Goal: Task Accomplishment & Management: Use online tool/utility

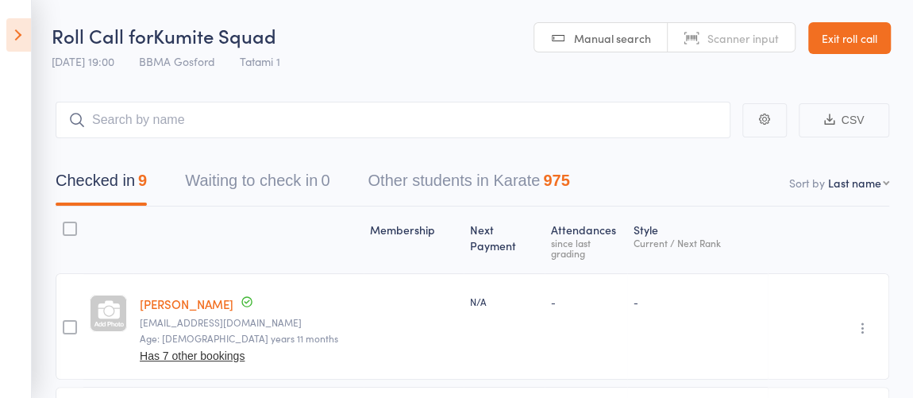
click at [25, 39] on icon at bounding box center [18, 34] width 25 height 33
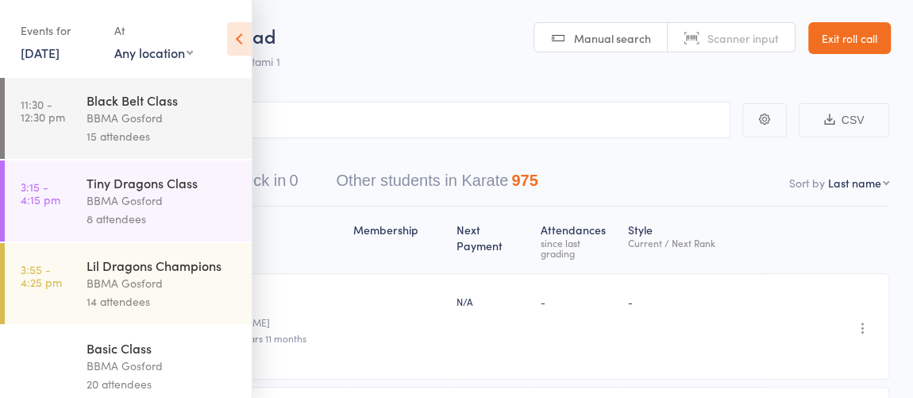
click at [52, 58] on link "12 Aug, 2025" at bounding box center [40, 52] width 39 height 17
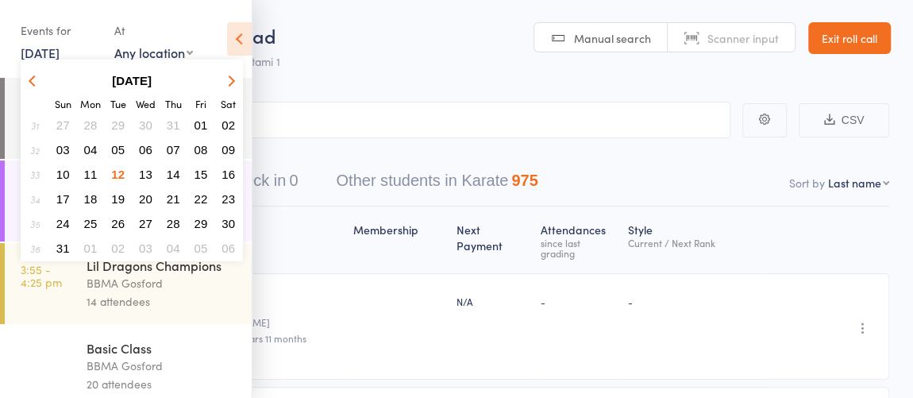
click at [149, 172] on span "13" at bounding box center [146, 175] width 14 height 14
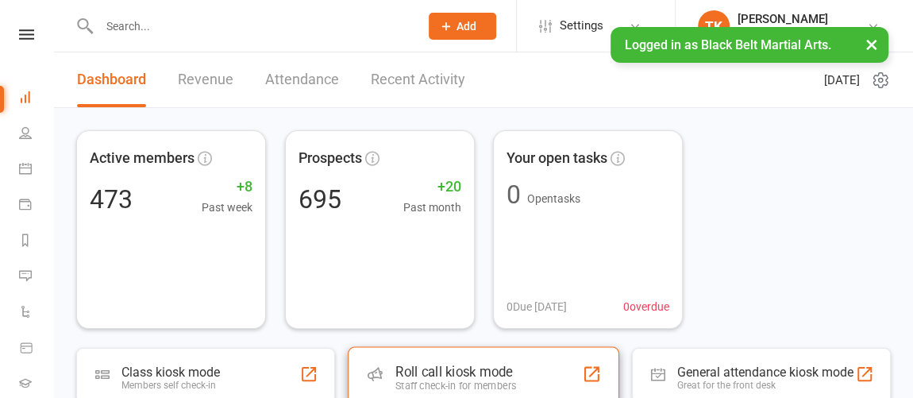
click at [439, 366] on div "Roll call kiosk mode" at bounding box center [456, 372] width 121 height 16
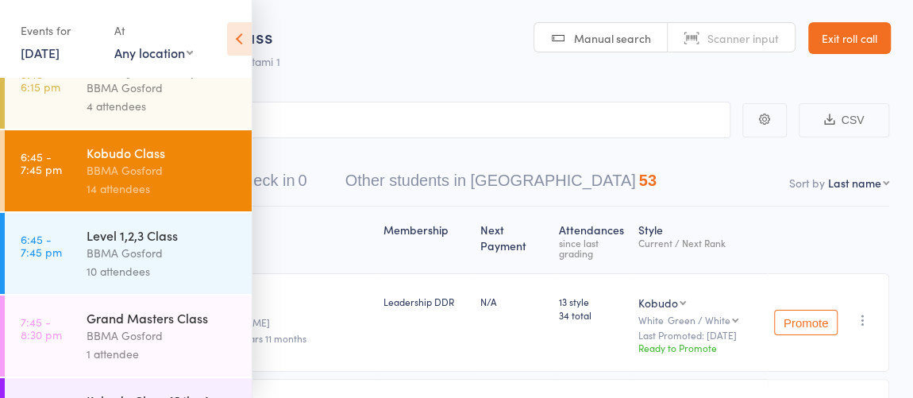
scroll to position [782, 0]
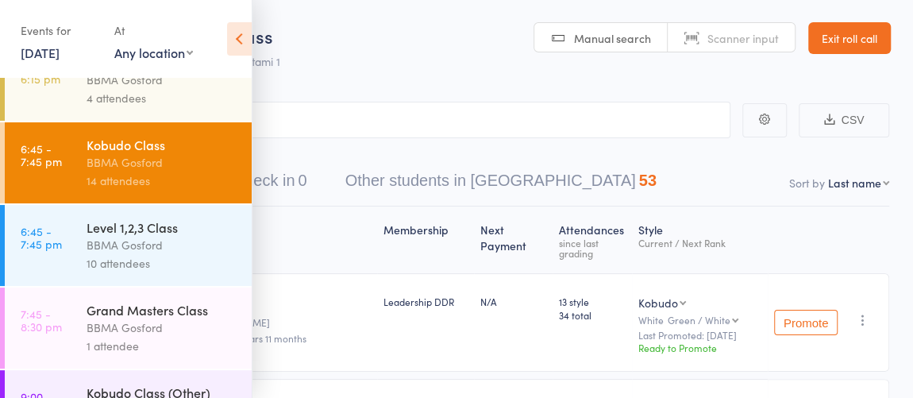
click at [187, 253] on div "BBMA Gosford" at bounding box center [163, 245] width 152 height 18
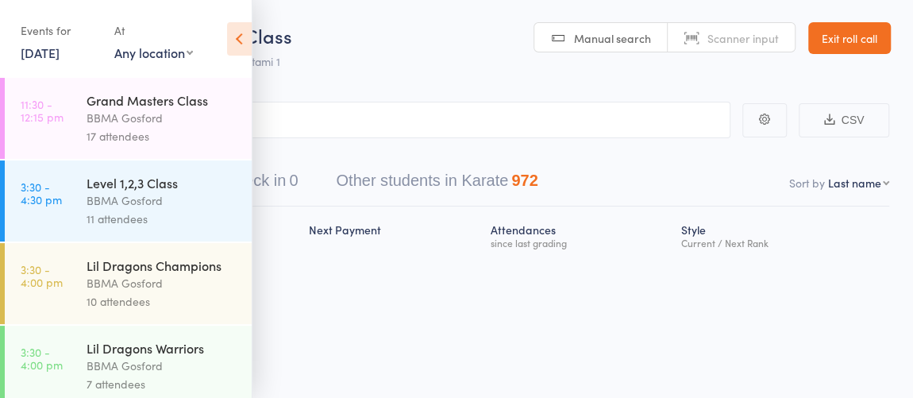
click at [245, 48] on icon at bounding box center [239, 38] width 25 height 33
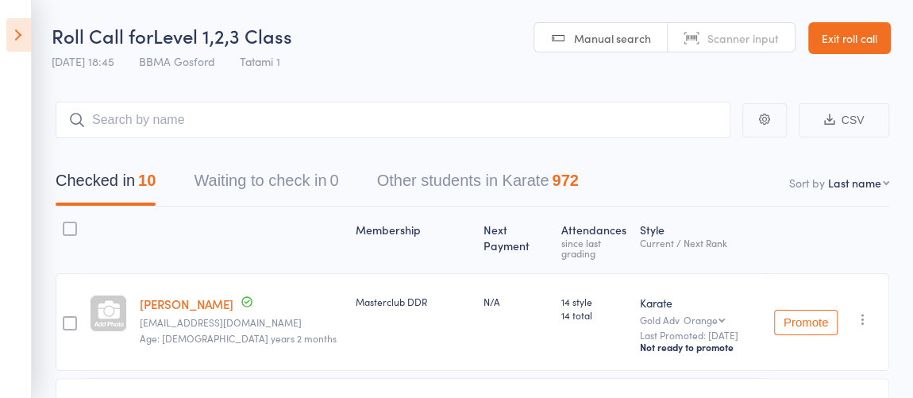
click at [17, 40] on icon at bounding box center [18, 34] width 25 height 33
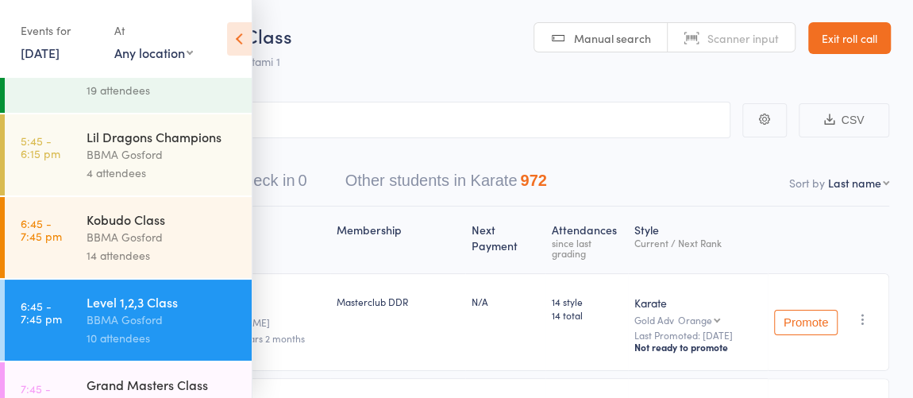
scroll to position [724, 0]
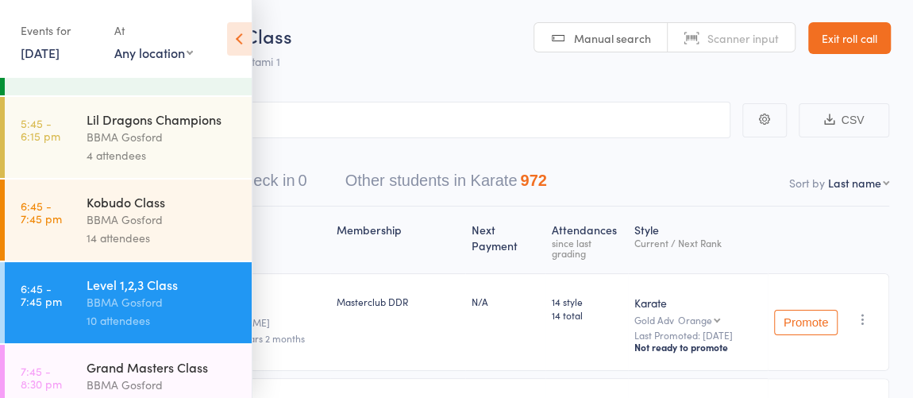
click at [160, 235] on div "14 attendees" at bounding box center [163, 238] width 152 height 18
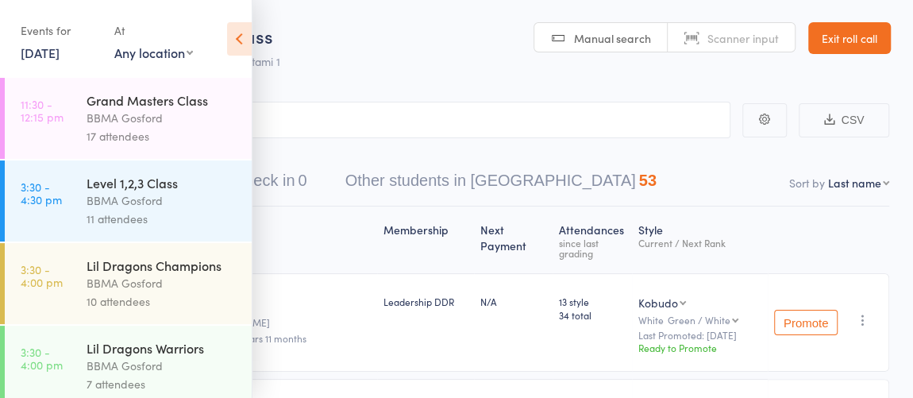
click at [244, 45] on icon at bounding box center [239, 38] width 25 height 33
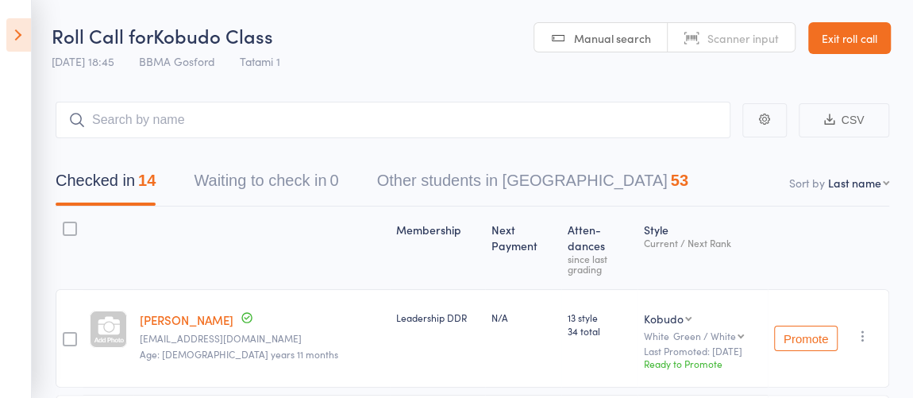
click at [5, 38] on aside "Events for [DATE] [DATE] [DATE] Sun Mon Tue Wed Thu Fri Sat 31 27 28 29 30 31 0…" at bounding box center [16, 199] width 32 height 398
click at [8, 39] on icon at bounding box center [18, 34] width 25 height 33
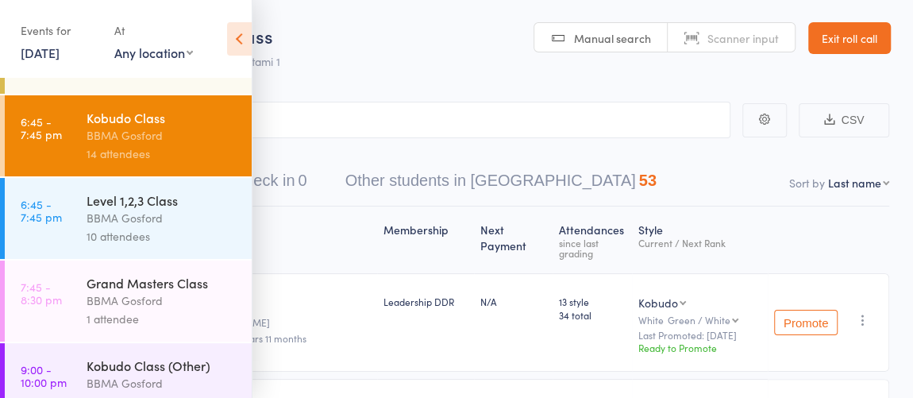
scroll to position [821, 0]
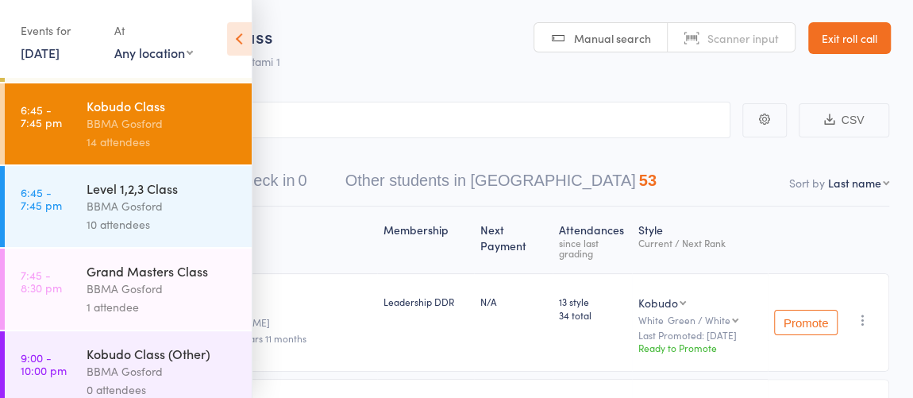
click at [194, 290] on div "BBMA Gosford" at bounding box center [163, 289] width 152 height 18
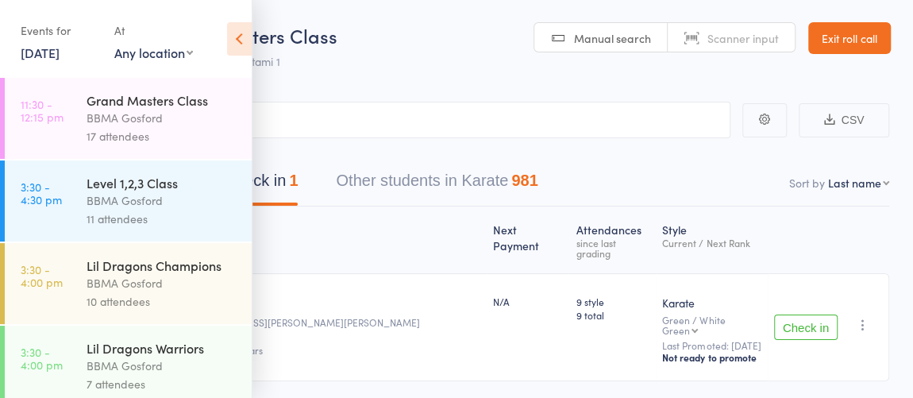
click at [239, 39] on icon at bounding box center [239, 38] width 25 height 33
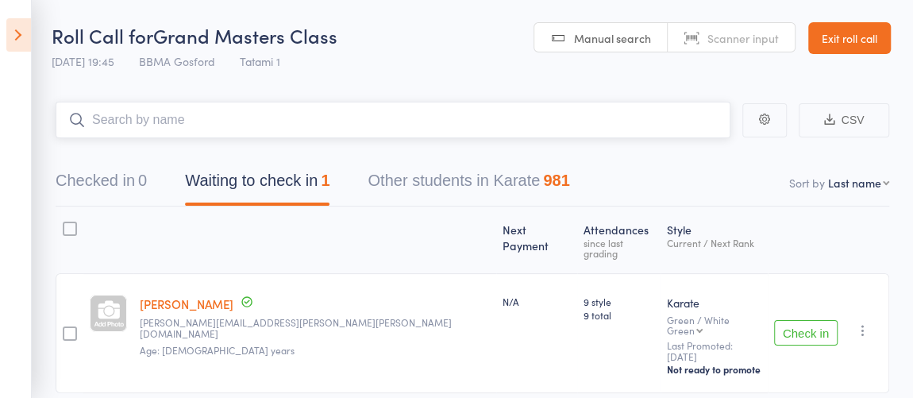
click at [356, 134] on input "search" at bounding box center [393, 120] width 675 height 37
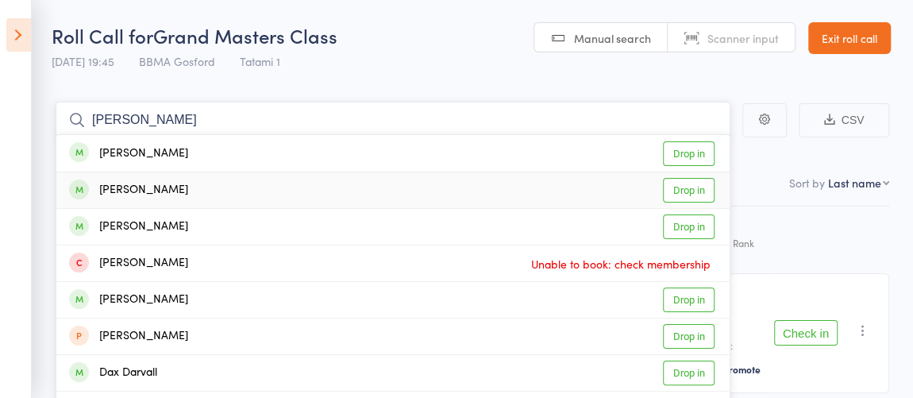
type input "[PERSON_NAME]"
click at [701, 199] on link "Drop in" at bounding box center [689, 190] width 52 height 25
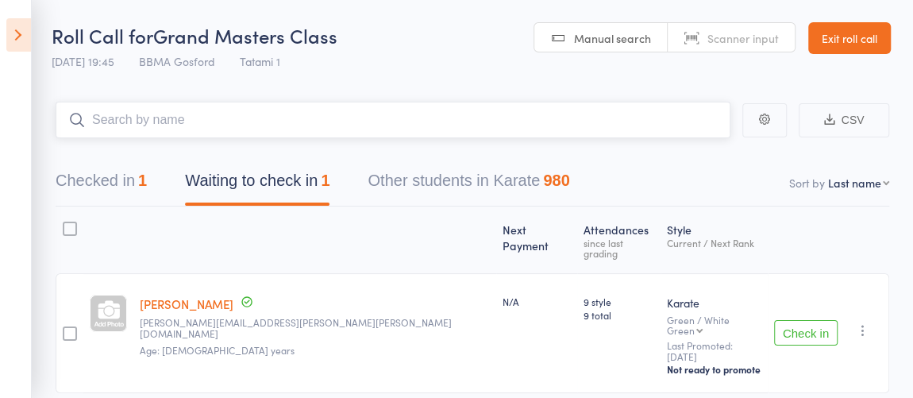
click at [240, 120] on input "search" at bounding box center [393, 120] width 675 height 37
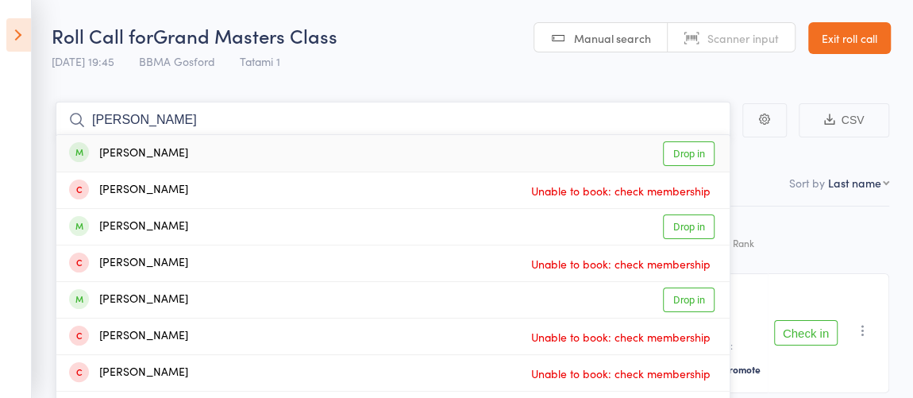
type input "[PERSON_NAME]"
click at [698, 150] on link "Drop in" at bounding box center [689, 153] width 52 height 25
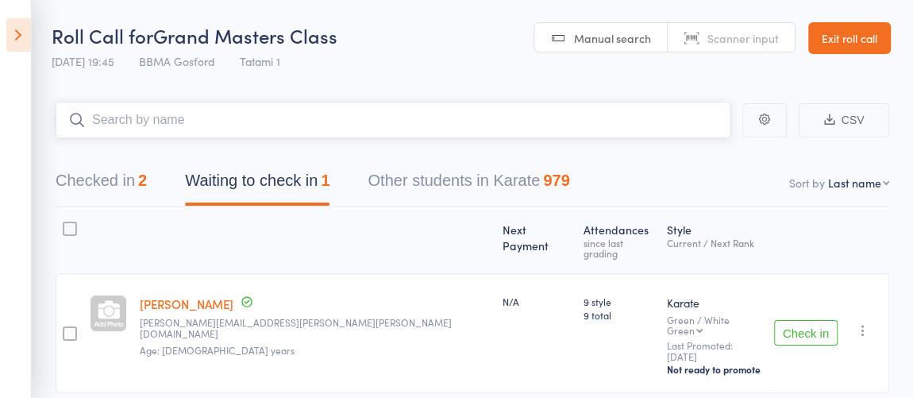
click at [304, 122] on input "search" at bounding box center [393, 120] width 675 height 37
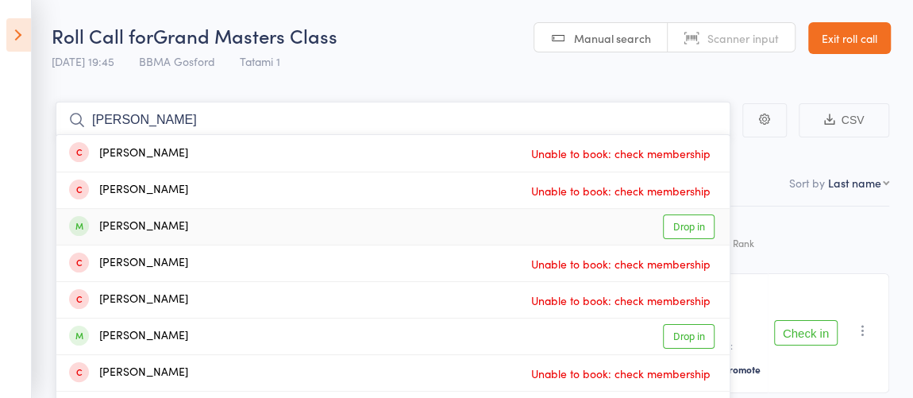
type input "[PERSON_NAME]"
click at [678, 234] on link "Drop in" at bounding box center [689, 226] width 52 height 25
